Goal: Task Accomplishment & Management: Manage account settings

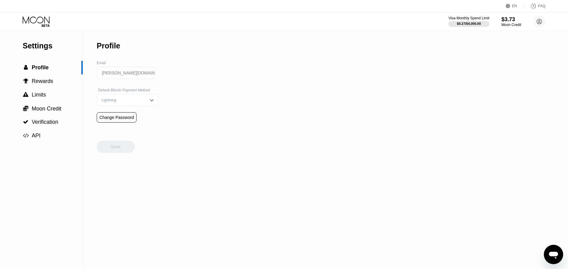
click at [43, 19] on icon at bounding box center [37, 21] width 28 height 11
click at [512, 22] on div "$3.73" at bounding box center [512, 19] width 20 height 6
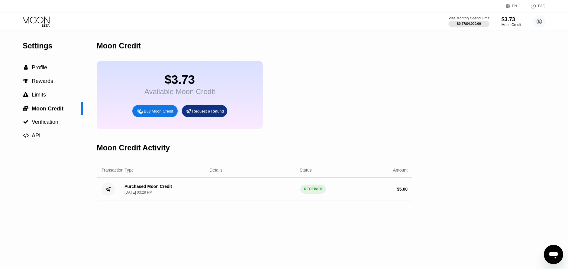
click at [49, 21] on icon at bounding box center [37, 21] width 28 height 11
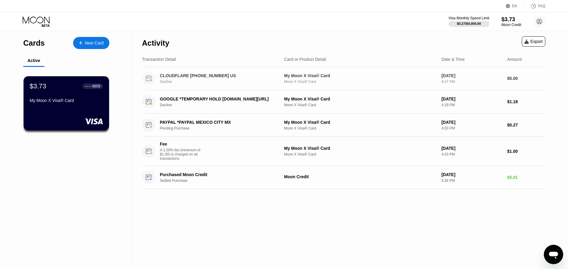
click at [224, 84] on div "Decline" at bounding box center [222, 82] width 124 height 4
